Goal: Transaction & Acquisition: Purchase product/service

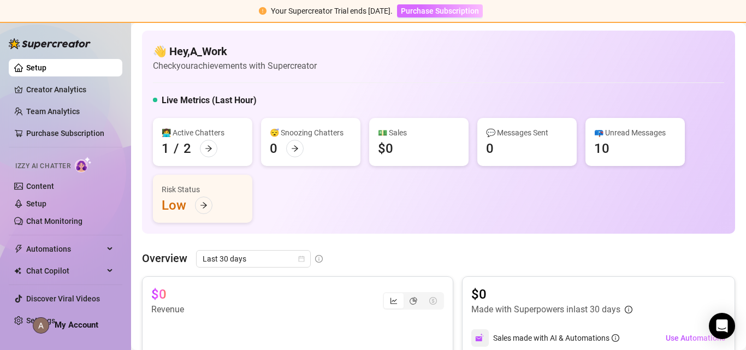
click at [446, 12] on span "Purchase Subscription" at bounding box center [440, 11] width 78 height 9
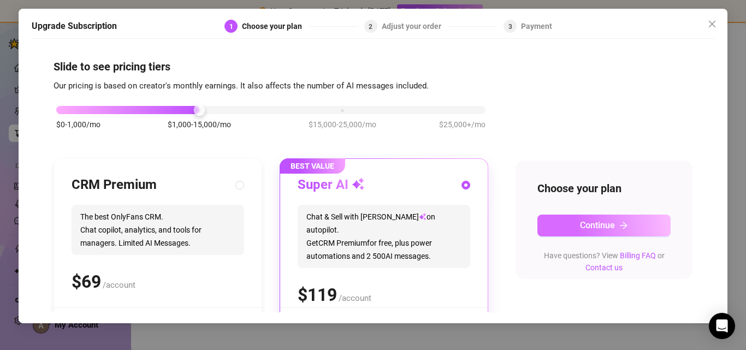
click at [600, 228] on span "Continue" at bounding box center [597, 225] width 35 height 10
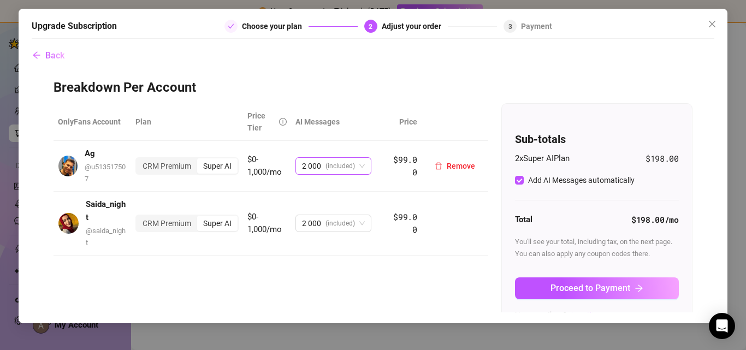
click at [347, 169] on span "(included)" at bounding box center [340, 166] width 29 height 16
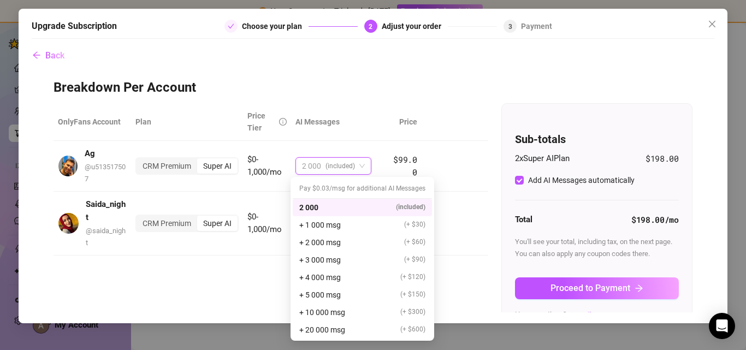
click at [210, 286] on div "OnlyFans Account Plan Price Tier AI Messages Price Ag @ u513517507 CRM Premium …" at bounding box center [373, 218] width 639 height 231
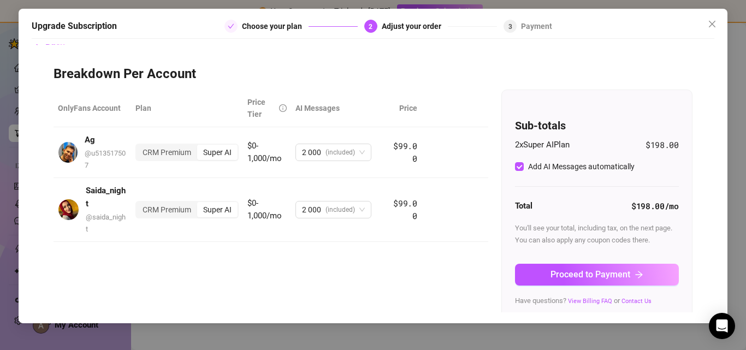
scroll to position [21, 0]
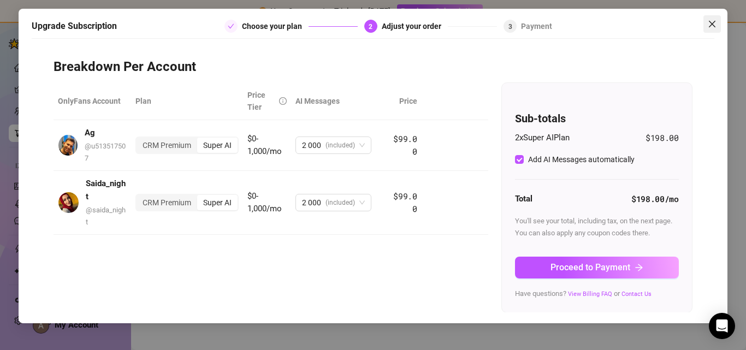
click at [717, 27] on span "Close" at bounding box center [712, 24] width 17 height 9
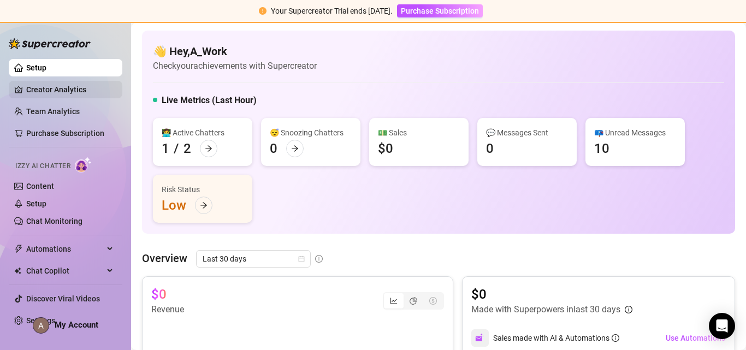
click at [67, 93] on link "Creator Analytics" at bounding box center [69, 89] width 87 height 17
